Goal: Book appointment/travel/reservation

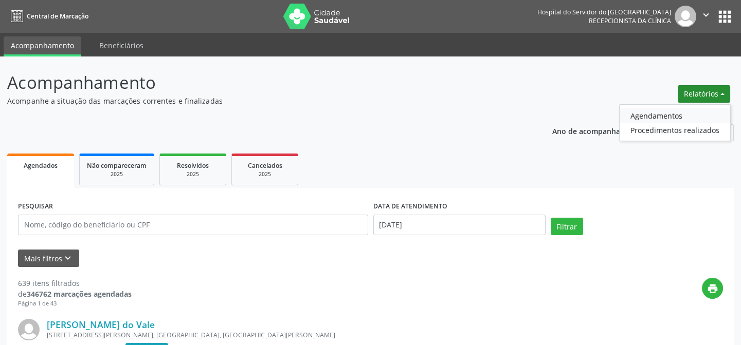
click at [671, 117] on link "Agendamentos" at bounding box center [675, 115] width 111 height 14
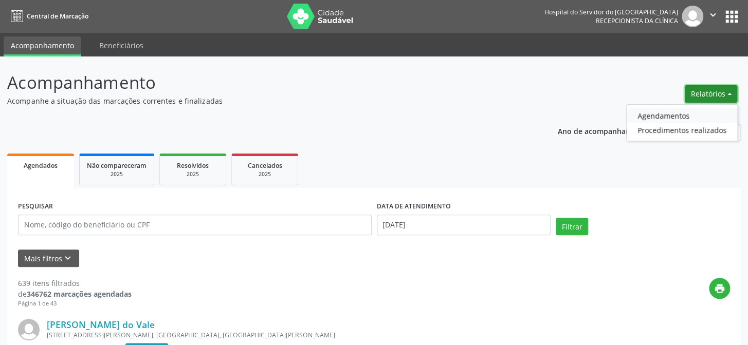
select select "8"
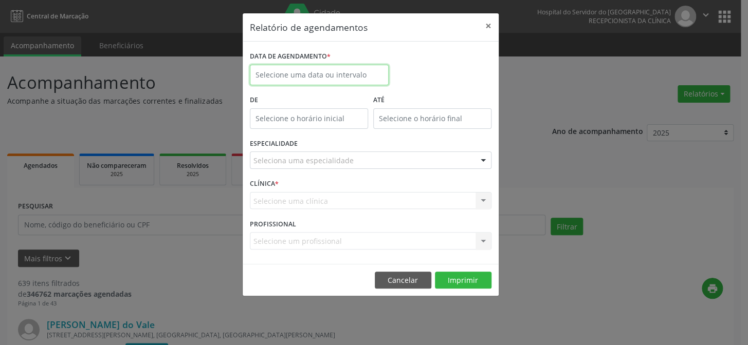
click at [330, 76] on body "Central de Marcação Hospital do Servidor do [GEOGRAPHIC_DATA] Recepcionista da …" at bounding box center [374, 172] width 748 height 345
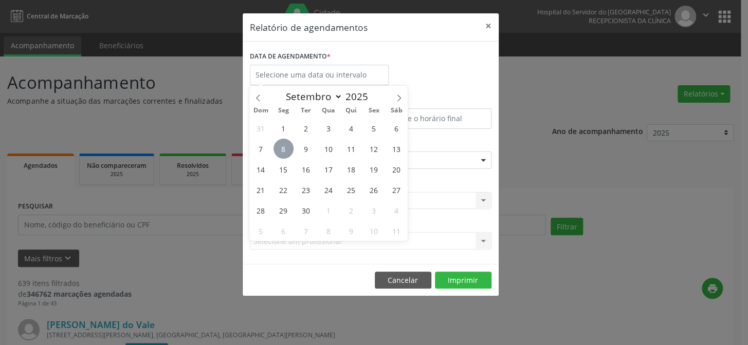
click at [286, 154] on span "8" at bounding box center [284, 149] width 20 height 20
type input "[DATE]"
click at [286, 154] on span "8" at bounding box center [284, 149] width 20 height 20
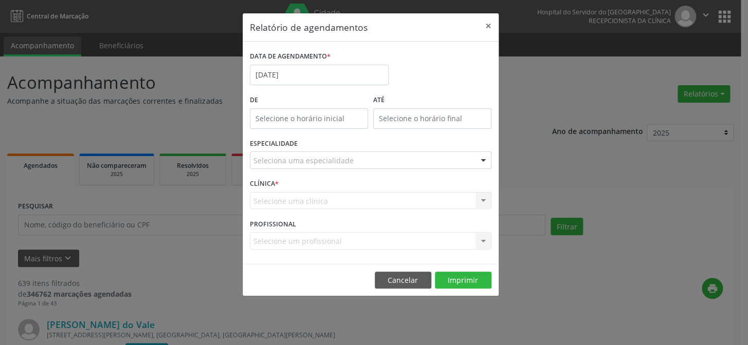
click at [315, 117] on input "text" at bounding box center [309, 118] width 118 height 21
click at [324, 147] on span at bounding box center [323, 145] width 7 height 10
type input "11:00"
type input "11"
click at [324, 147] on span at bounding box center [323, 145] width 7 height 10
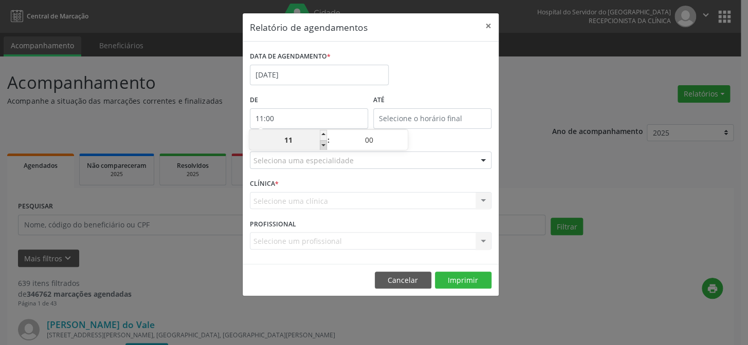
type input "10:00"
type input "10"
click at [324, 147] on span at bounding box center [323, 145] width 7 height 10
type input "09:00"
type input "09"
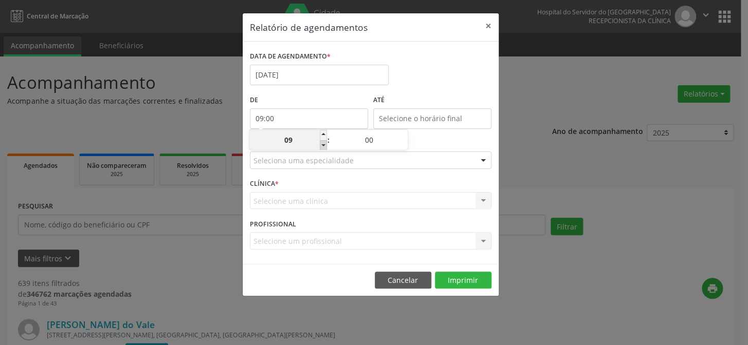
click at [324, 147] on span at bounding box center [323, 145] width 7 height 10
type input "08:00"
type input "08"
click at [324, 147] on span at bounding box center [323, 145] width 7 height 10
type input "07:00"
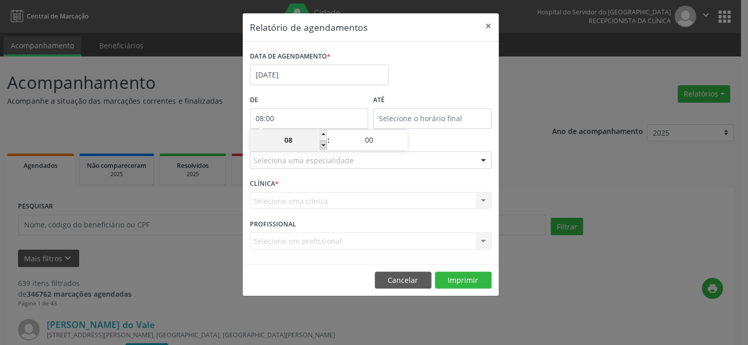
type input "07"
click at [442, 116] on input "12:00" at bounding box center [432, 118] width 118 height 21
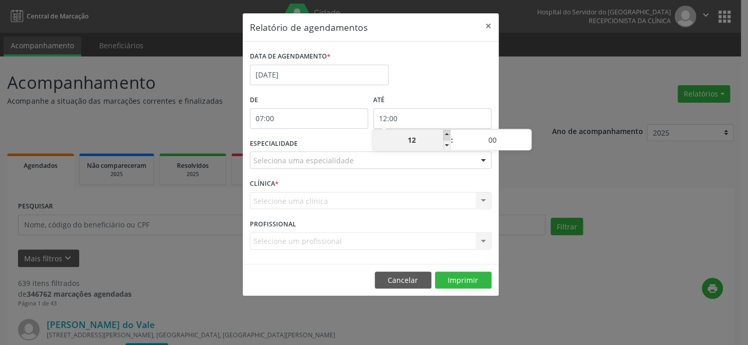
click at [446, 134] on span at bounding box center [446, 135] width 7 height 10
type input "13:00"
type input "13"
click at [446, 134] on span at bounding box center [446, 135] width 7 height 10
type input "14:00"
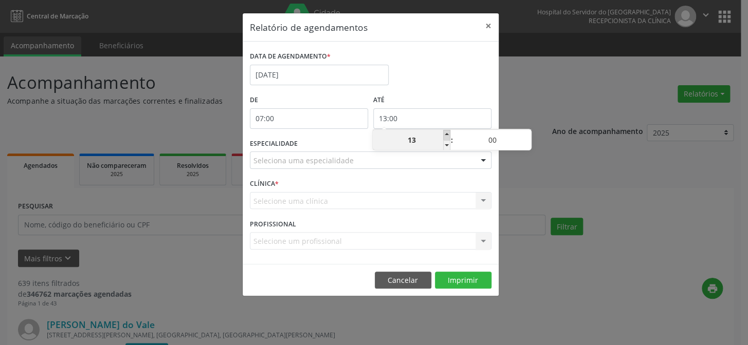
type input "14"
click at [446, 134] on span at bounding box center [446, 135] width 7 height 10
type input "15:00"
type input "15"
click at [446, 134] on span at bounding box center [446, 135] width 7 height 10
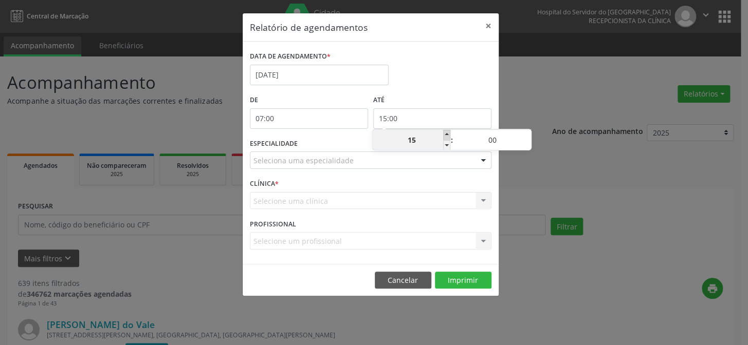
type input "16:00"
type input "16"
click at [446, 134] on span at bounding box center [446, 135] width 7 height 10
type input "17:00"
type input "17"
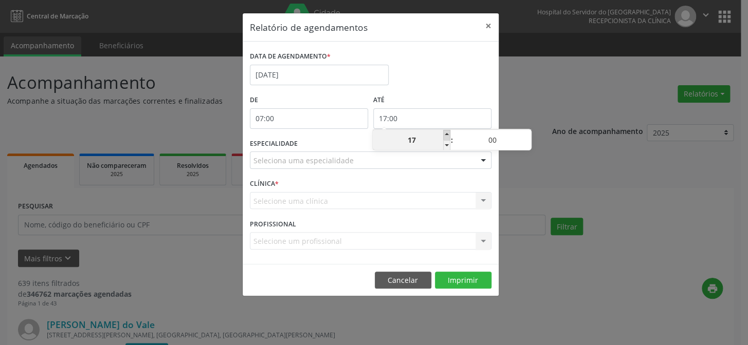
click at [446, 134] on span at bounding box center [446, 135] width 7 height 10
type input "18:00"
type input "18"
click at [446, 134] on span at bounding box center [446, 135] width 7 height 10
type input "19:00"
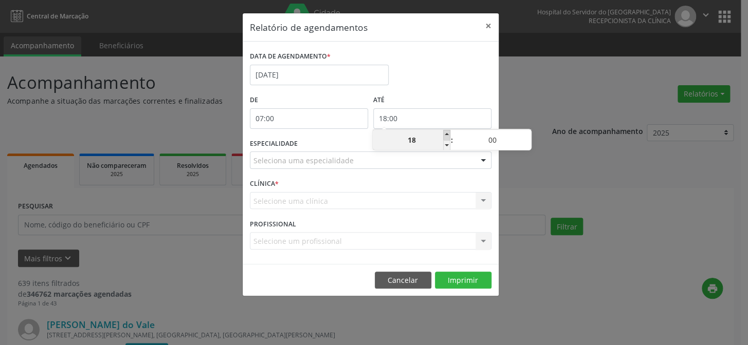
type input "19"
click at [446, 134] on span at bounding box center [446, 135] width 7 height 10
type input "20:00"
type input "20"
click at [446, 134] on span at bounding box center [446, 135] width 7 height 10
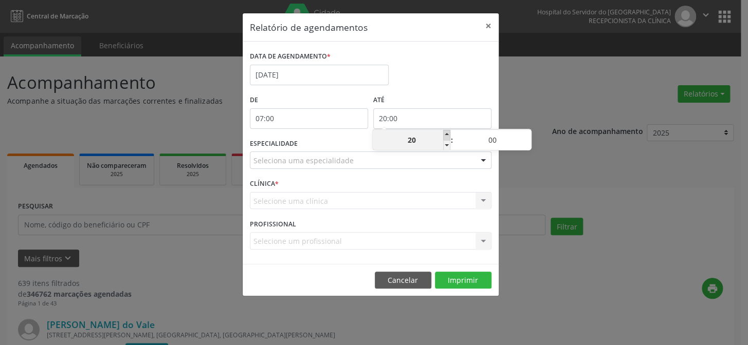
type input "21:00"
type input "21"
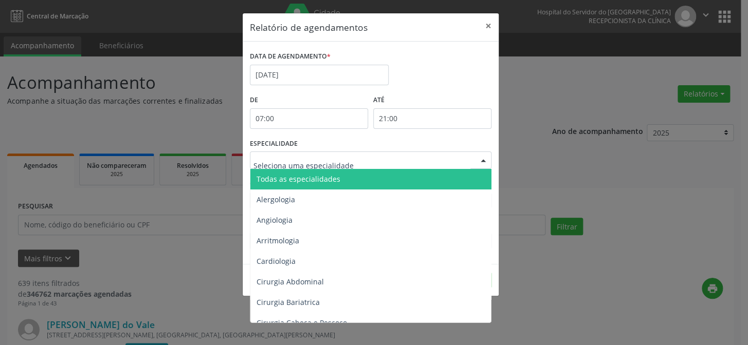
click at [483, 159] on div at bounding box center [483, 160] width 15 height 17
click at [447, 179] on span "Todas as especialidades" at bounding box center [371, 179] width 242 height 21
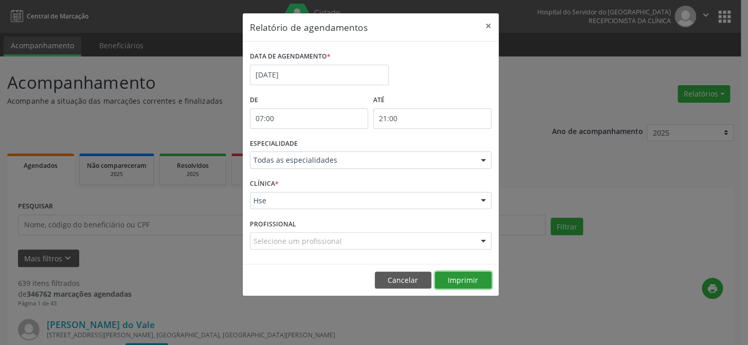
click at [464, 278] on button "Imprimir" at bounding box center [463, 280] width 57 height 17
